Goal: Find specific page/section

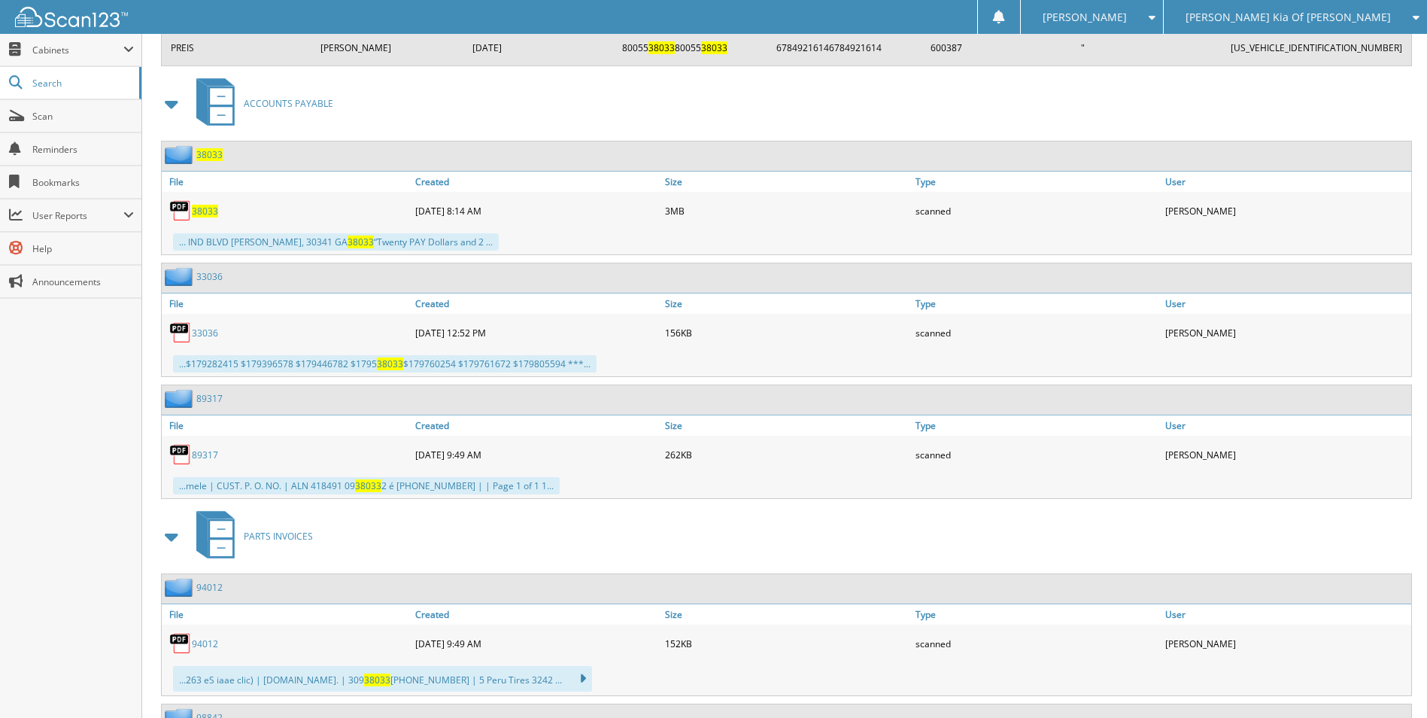
scroll to position [2934, 0]
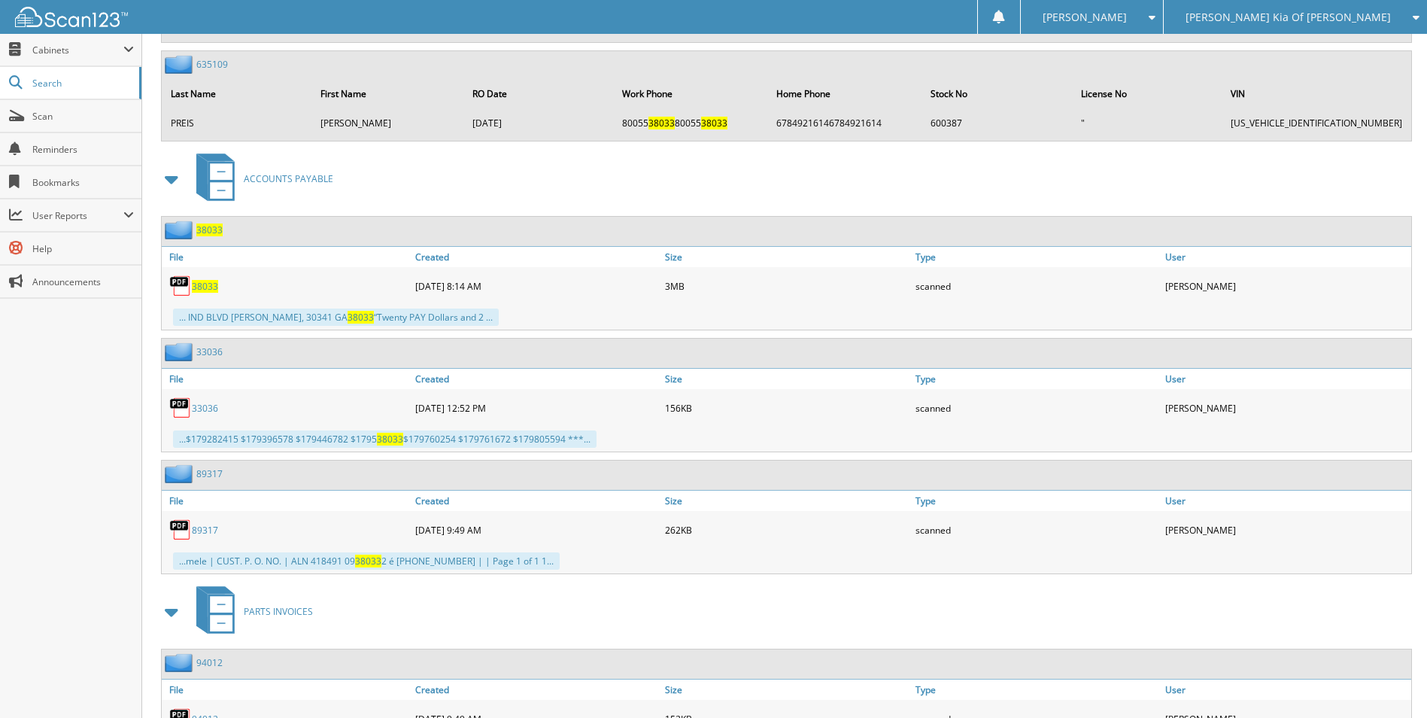
drag, startPoint x: 731, startPoint y: 162, endPoint x: 686, endPoint y: 163, distance: 44.4
click at [686, 163] on div "ACCOUNTS PAYABLE" at bounding box center [784, 178] width 1255 height 59
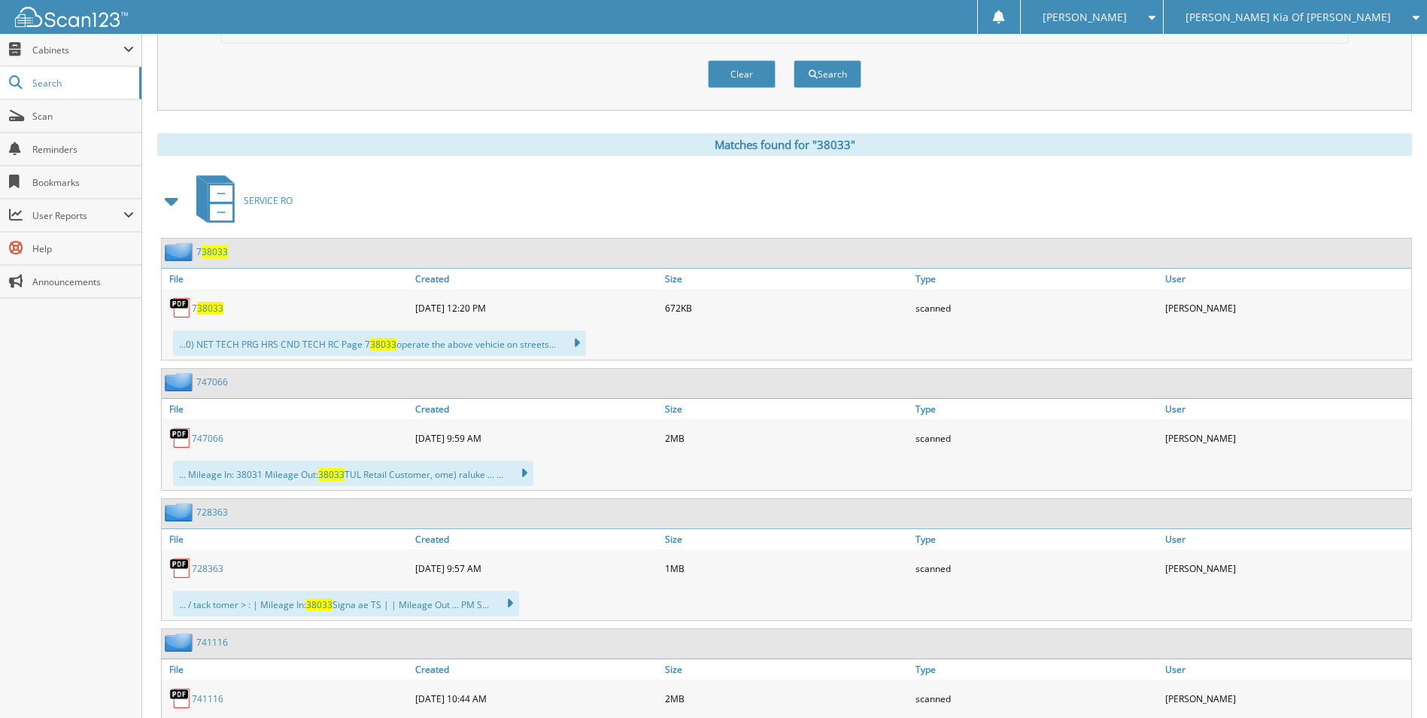
scroll to position [0, 0]
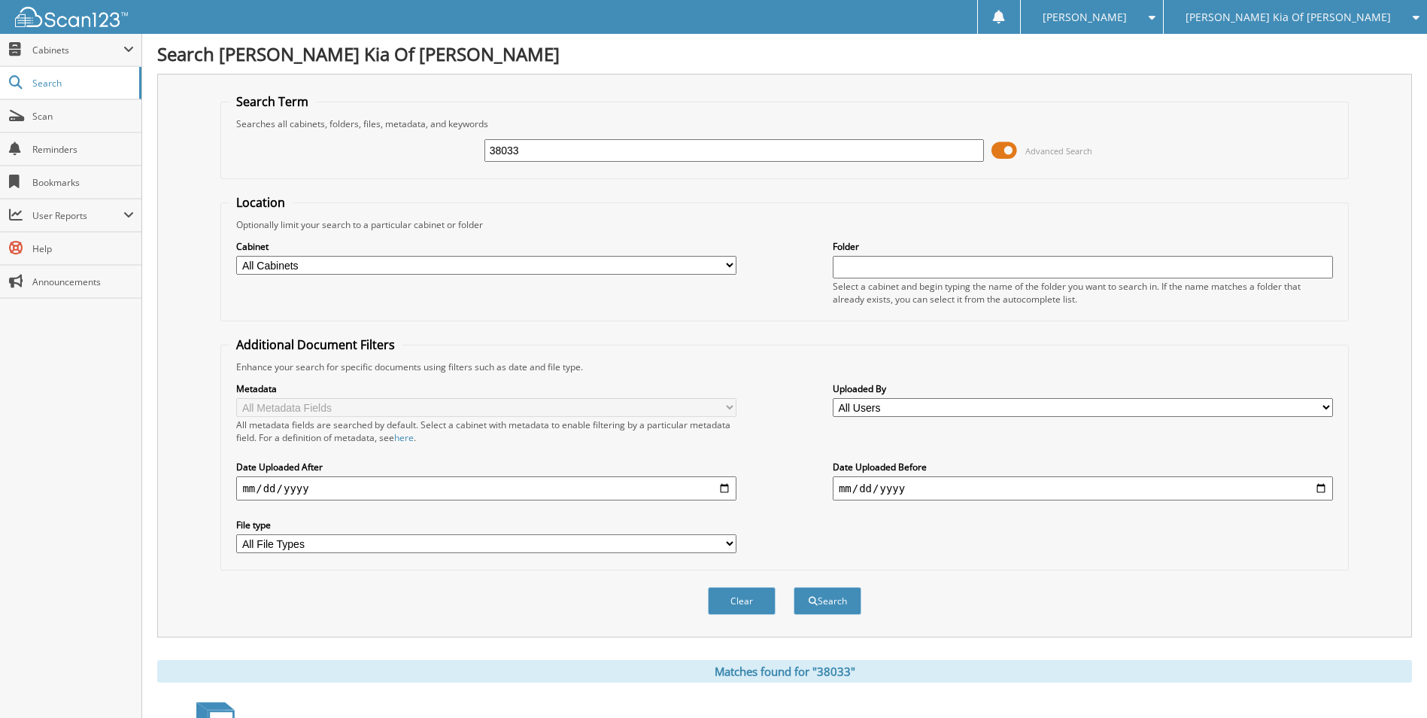
drag, startPoint x: 570, startPoint y: 160, endPoint x: 424, endPoint y: 144, distance: 146.1
click at [427, 144] on div "38033 Advanced Search" at bounding box center [784, 150] width 1111 height 41
type input "38479"
click at [794, 587] on button "Search" at bounding box center [828, 601] width 68 height 28
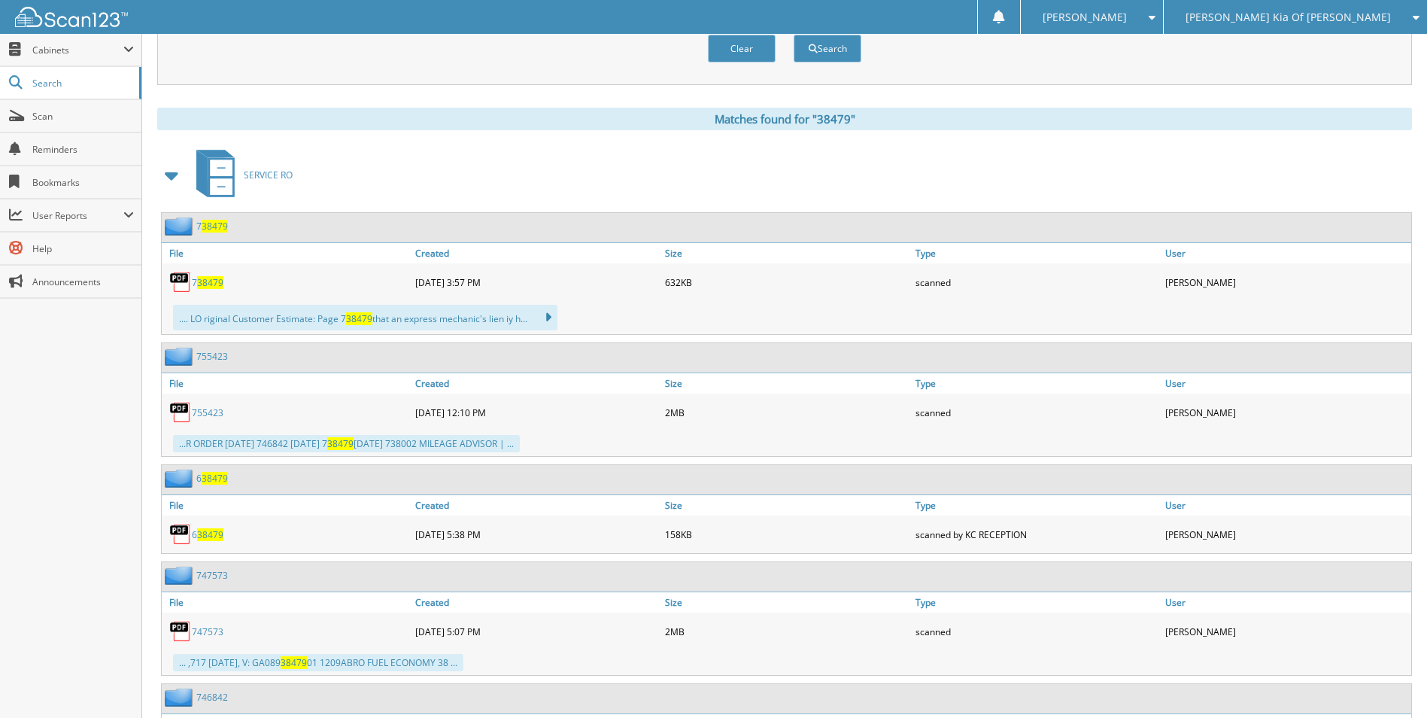
scroll to position [875, 0]
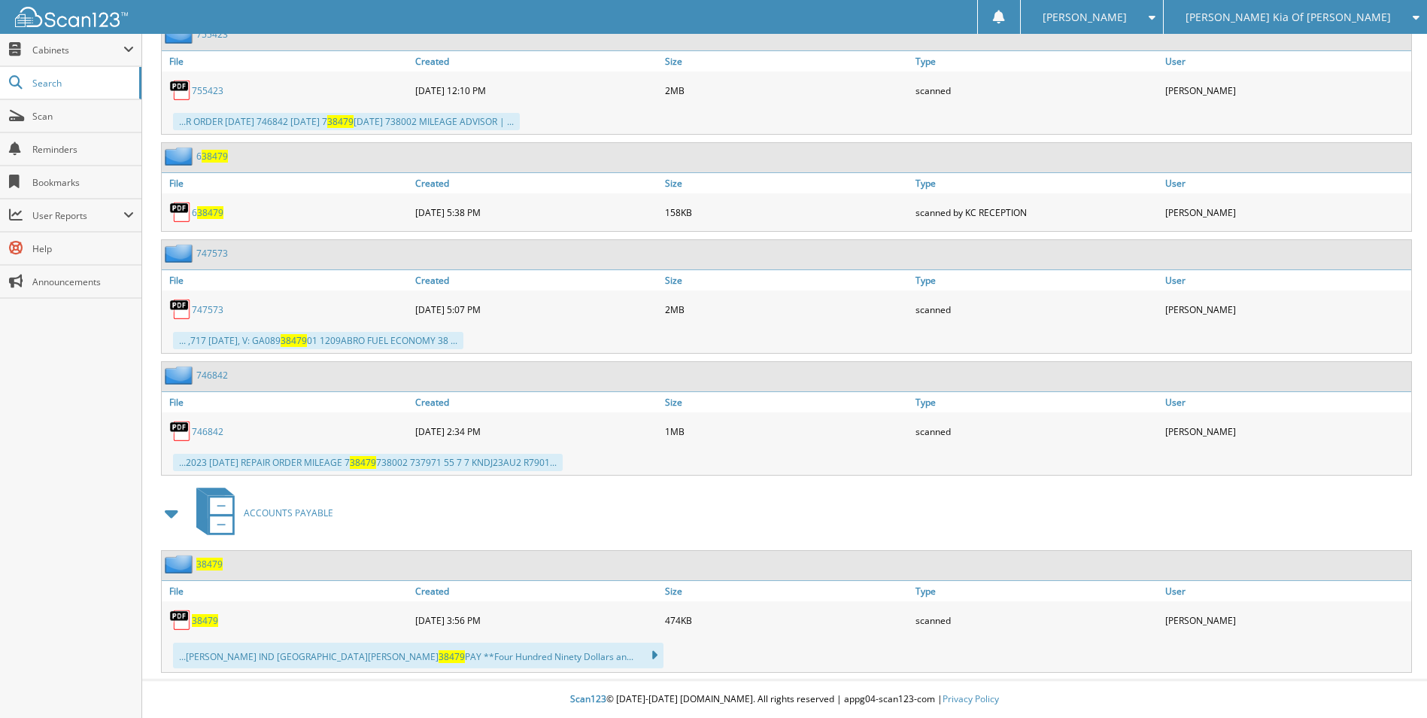
click at [208, 618] on span "38479" at bounding box center [205, 620] width 26 height 13
